Goal: Information Seeking & Learning: Learn about a topic

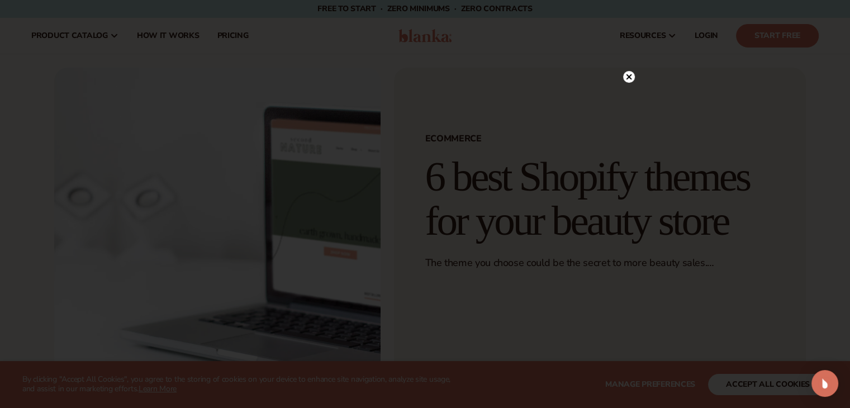
click at [628, 77] on icon at bounding box center [629, 77] width 6 height 6
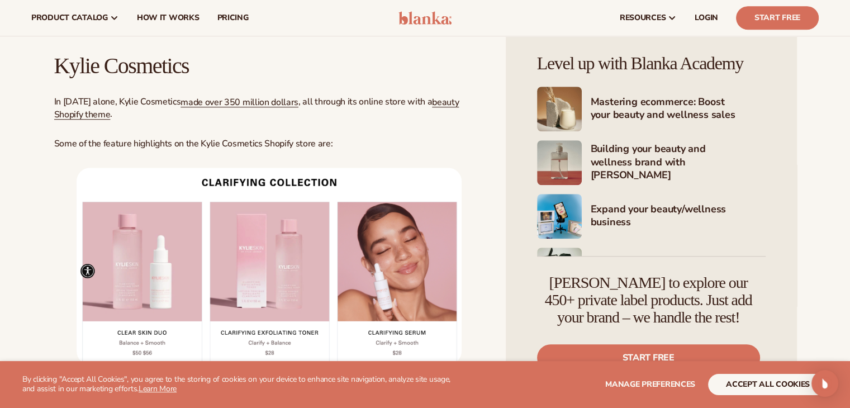
scroll to position [559, 0]
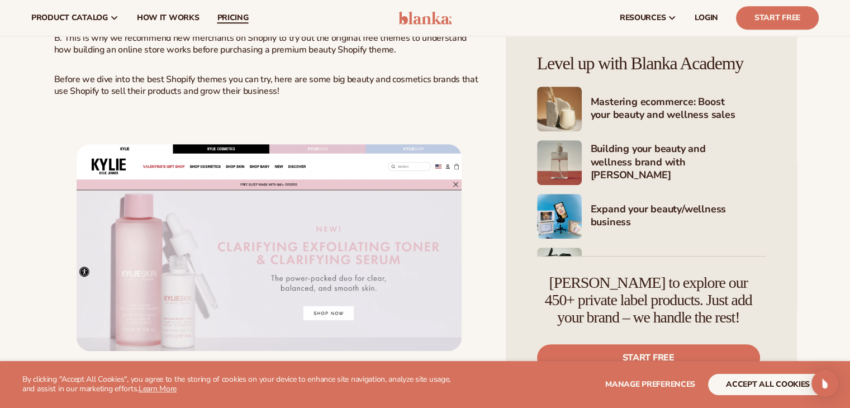
click at [231, 22] on span "pricing" at bounding box center [232, 17] width 31 height 9
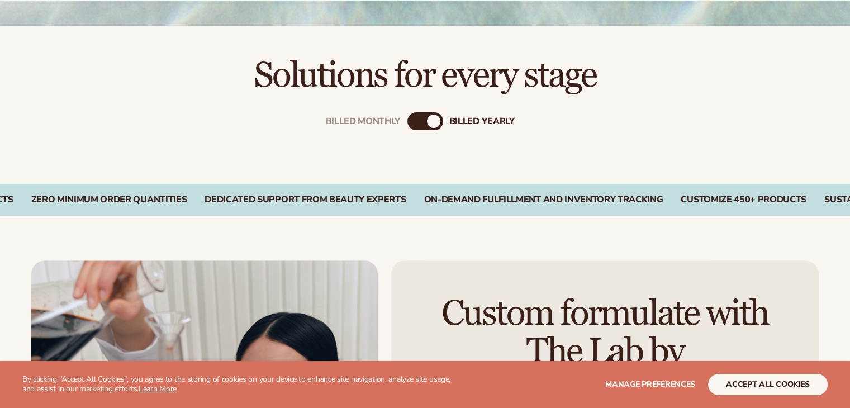
scroll to position [335, 0]
